Goal: Navigation & Orientation: Find specific page/section

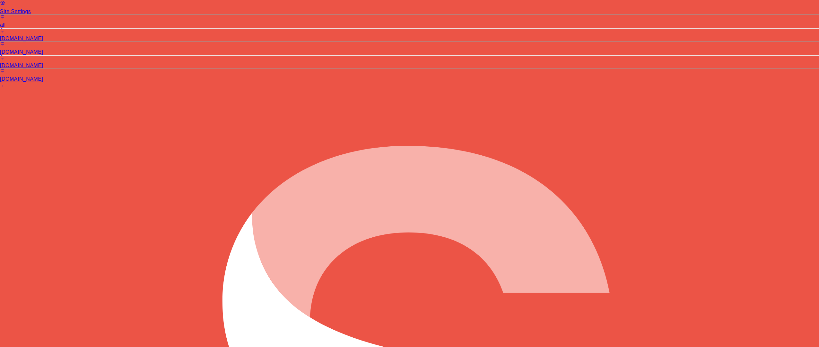
click at [14, 37] on div "all" at bounding box center [409, 24] width 819 height 23
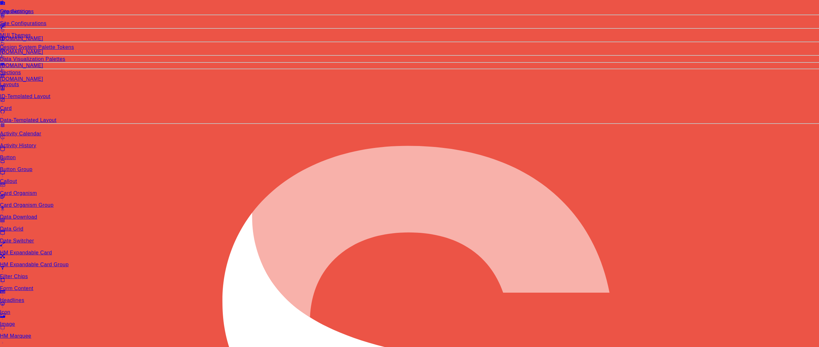
click at [29, 14] on span "Site Settings" at bounding box center [15, 11] width 31 height 5
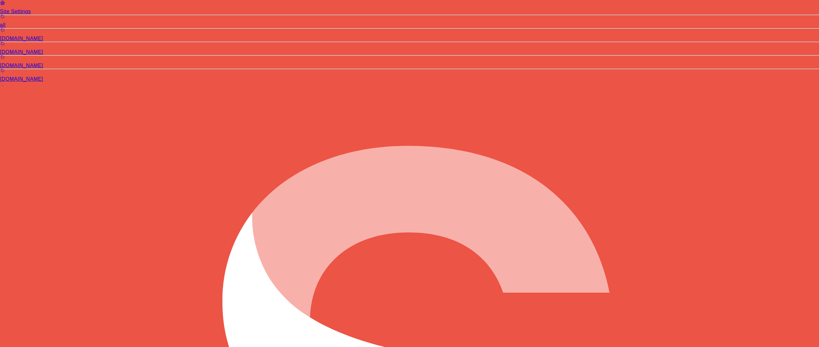
select select "*"
click at [33, 50] on div "[DOMAIN_NAME]" at bounding box center [409, 38] width 819 height 23
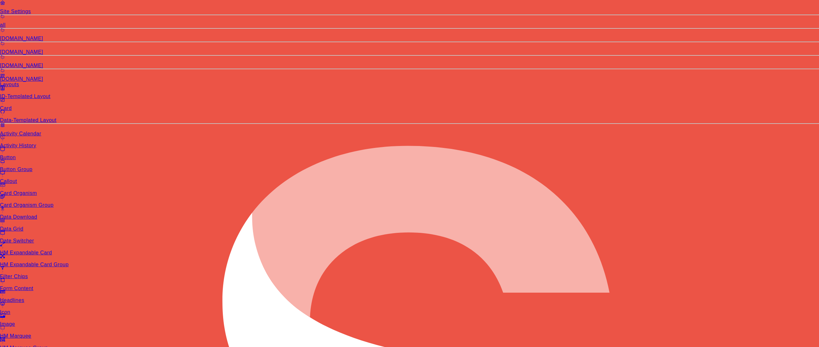
scroll to position [391, 0]
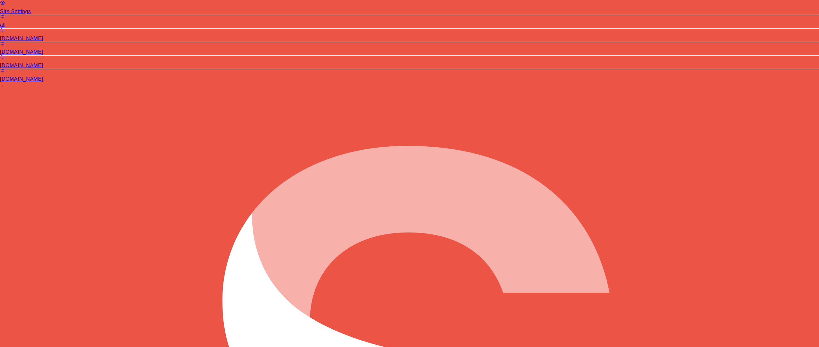
click at [6, 28] on span "all" at bounding box center [3, 24] width 6 height 5
click at [43, 41] on span "[DOMAIN_NAME]" at bounding box center [21, 38] width 43 height 5
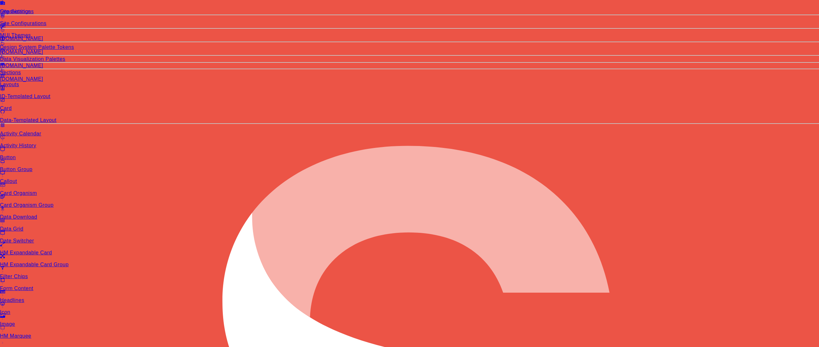
click at [31, 14] on span "Site Settings" at bounding box center [15, 11] width 31 height 5
select select "*"
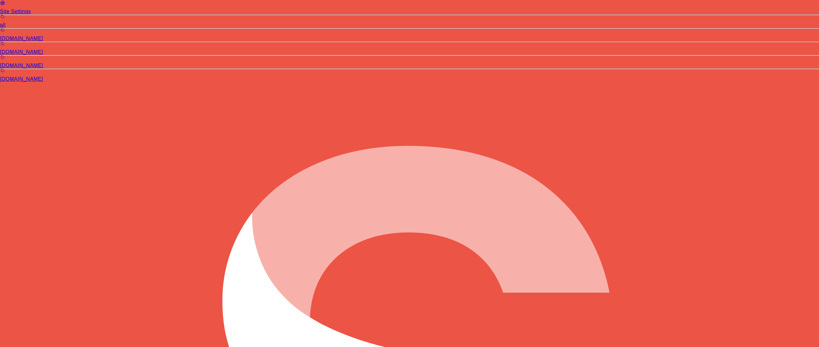
click at [6, 28] on span "all" at bounding box center [3, 24] width 6 height 5
